Goal: Task Accomplishment & Management: Manage account settings

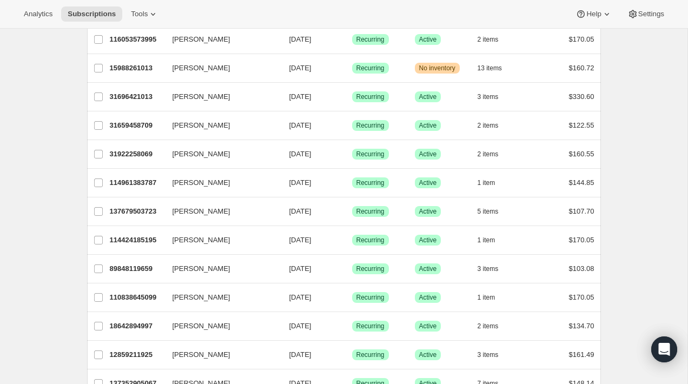
scroll to position [1228, 0]
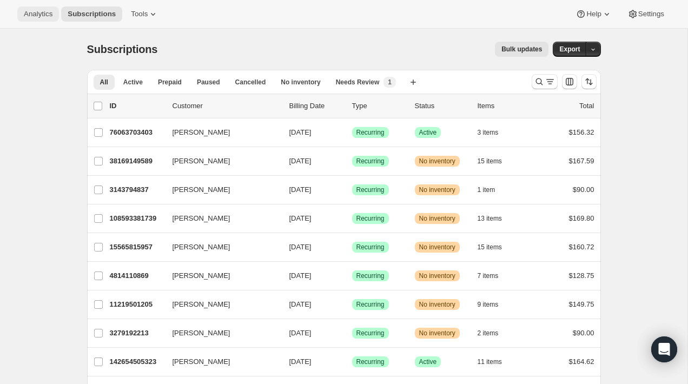
click at [52, 9] on button "Analytics" at bounding box center [38, 13] width 42 height 15
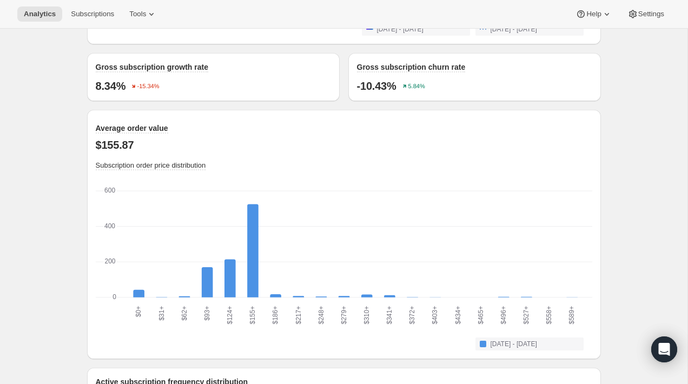
scroll to position [1456, 0]
